Goal: Task Accomplishment & Management: Use online tool/utility

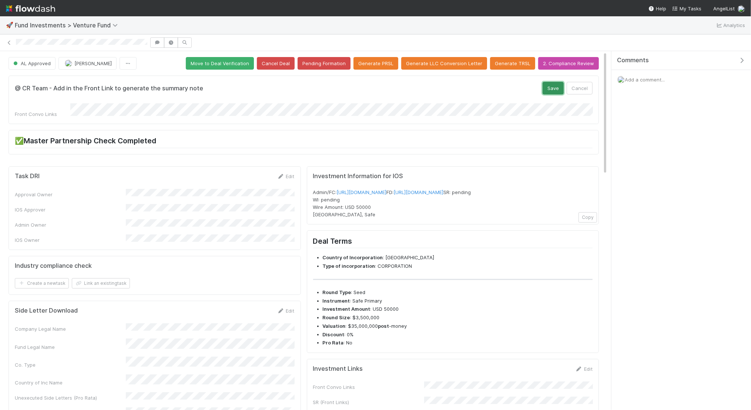
click at [554, 88] on button "Save" at bounding box center [553, 88] width 21 height 13
click at [560, 91] on button "Save" at bounding box center [553, 88] width 21 height 13
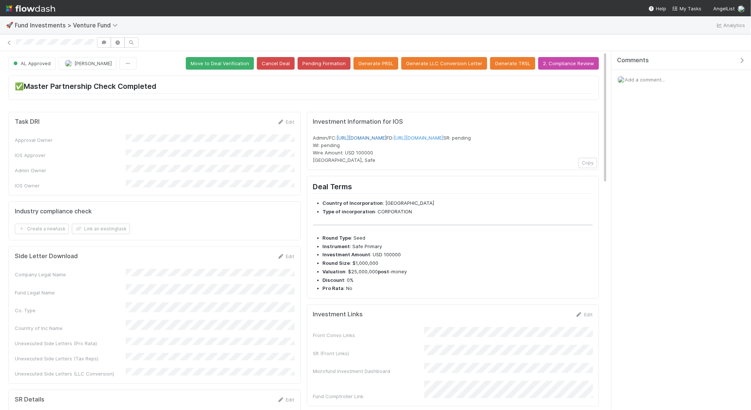
click at [367, 135] on link "https://venture.angellist.com/v/admin/funds/investment/29524" at bounding box center [362, 138] width 50 height 6
